Goal: Task Accomplishment & Management: Manage account settings

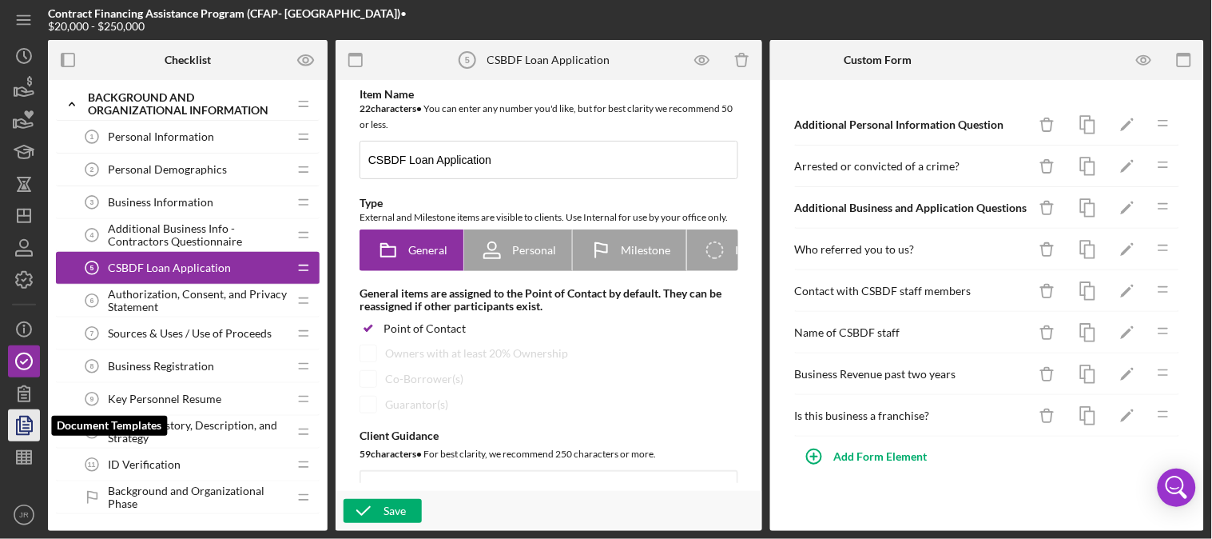
click at [18, 429] on icon "button" at bounding box center [24, 425] width 40 height 40
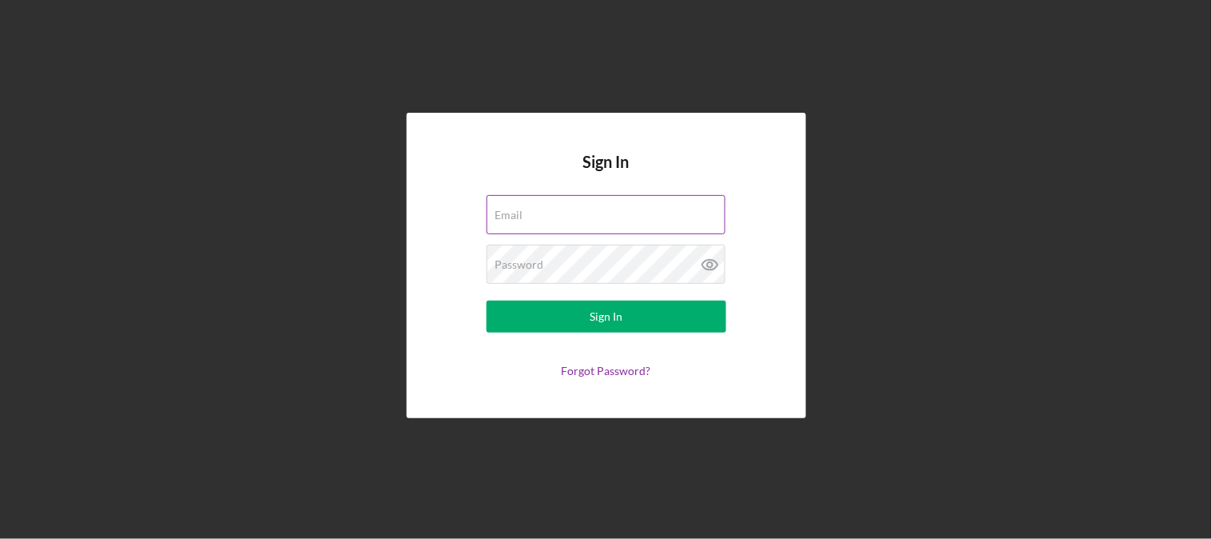
click at [611, 198] on div "Email" at bounding box center [607, 215] width 240 height 40
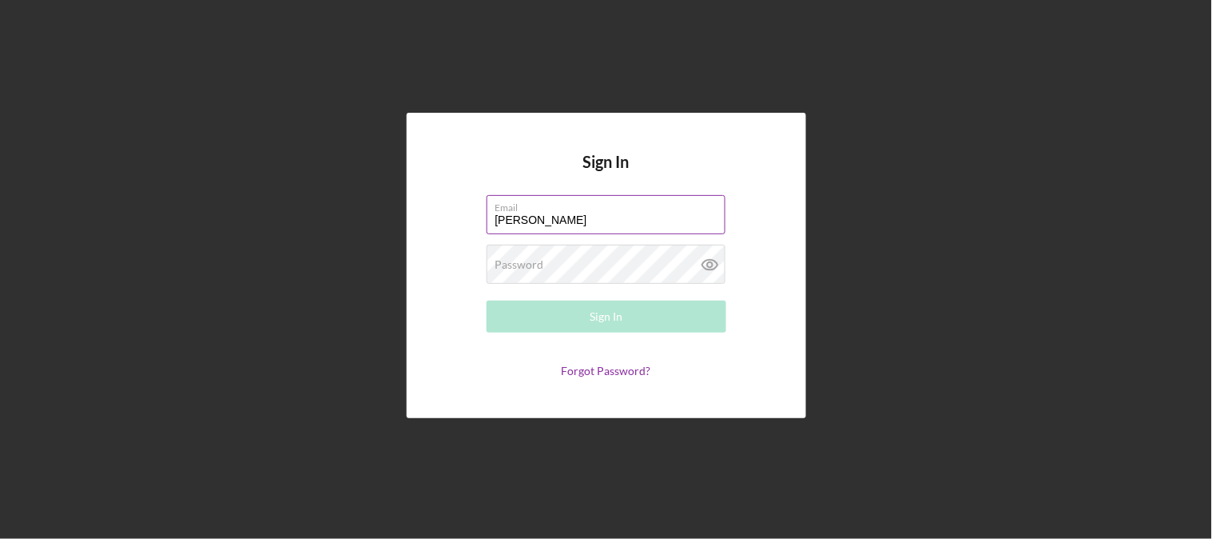
type input "[PERSON_NAME][EMAIL_ADDRESS][PERSON_NAME][DOMAIN_NAME]"
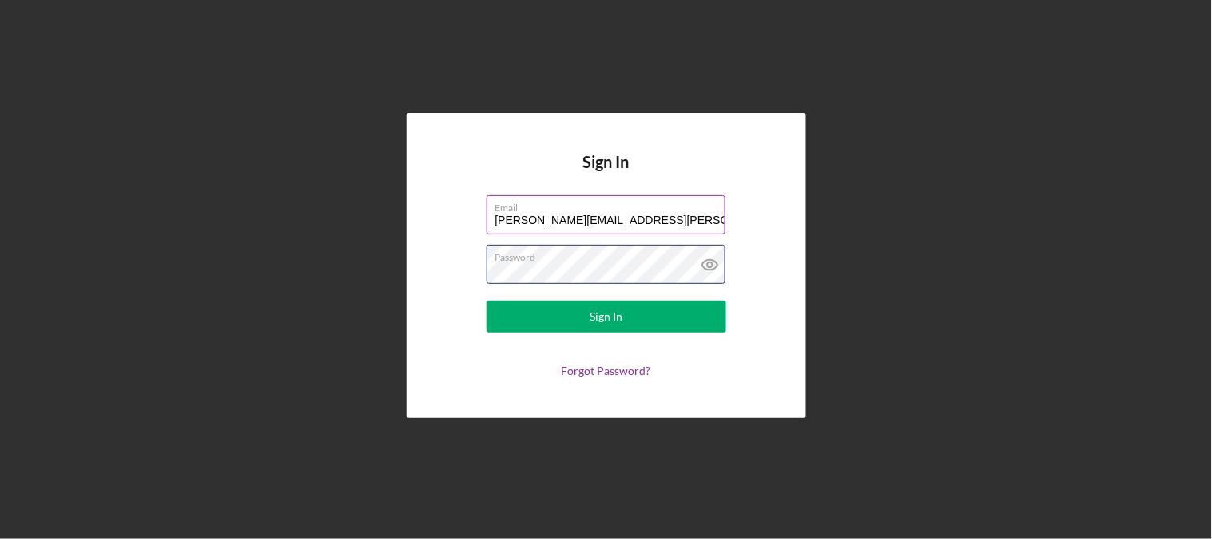
click at [487, 301] on button "Sign In" at bounding box center [607, 317] width 240 height 32
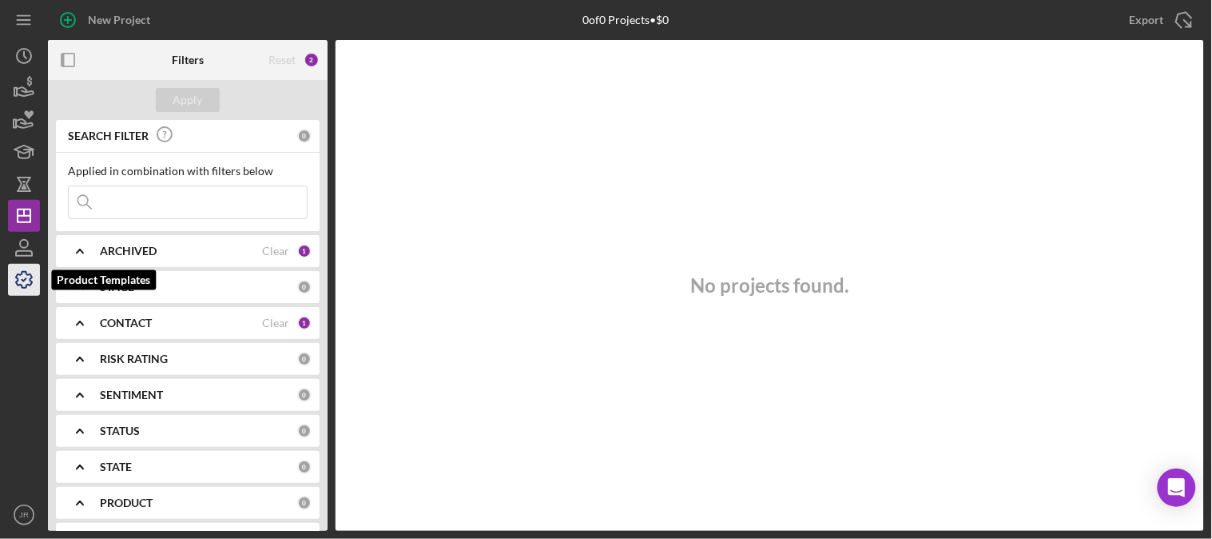
click at [29, 277] on icon "button" at bounding box center [24, 280] width 40 height 40
